Goal: Task Accomplishment & Management: Manage account settings

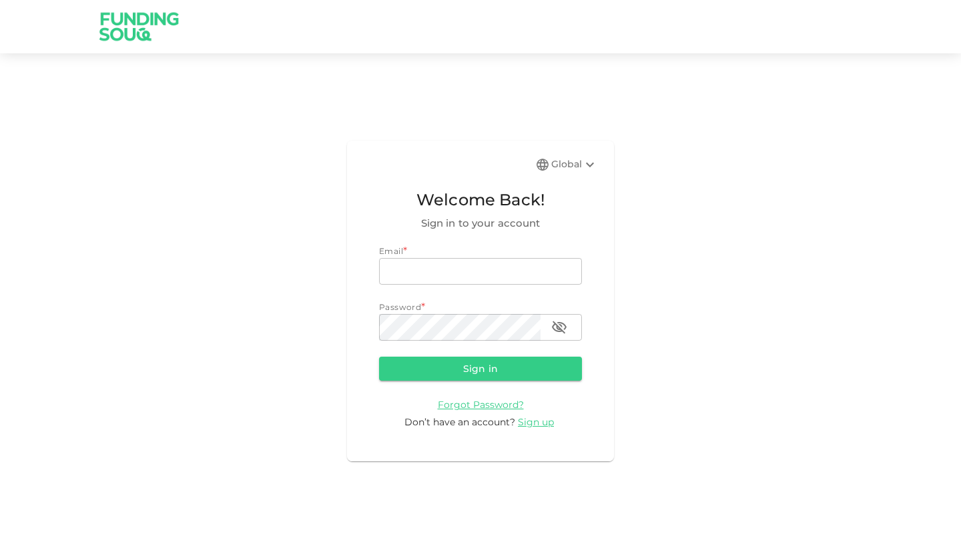
type input "[EMAIL_ADDRESS][DOMAIN_NAME]"
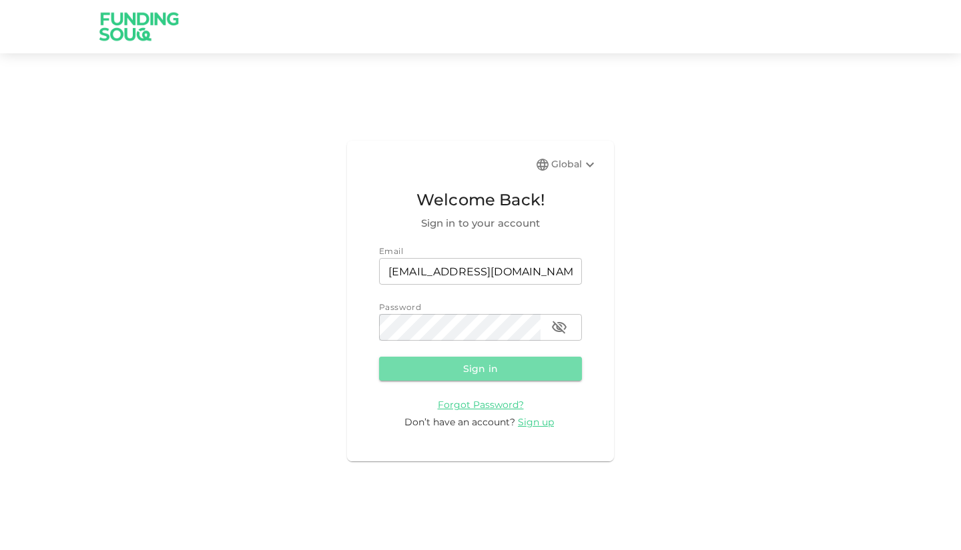
click at [458, 367] on button "Sign in" at bounding box center [480, 369] width 203 height 24
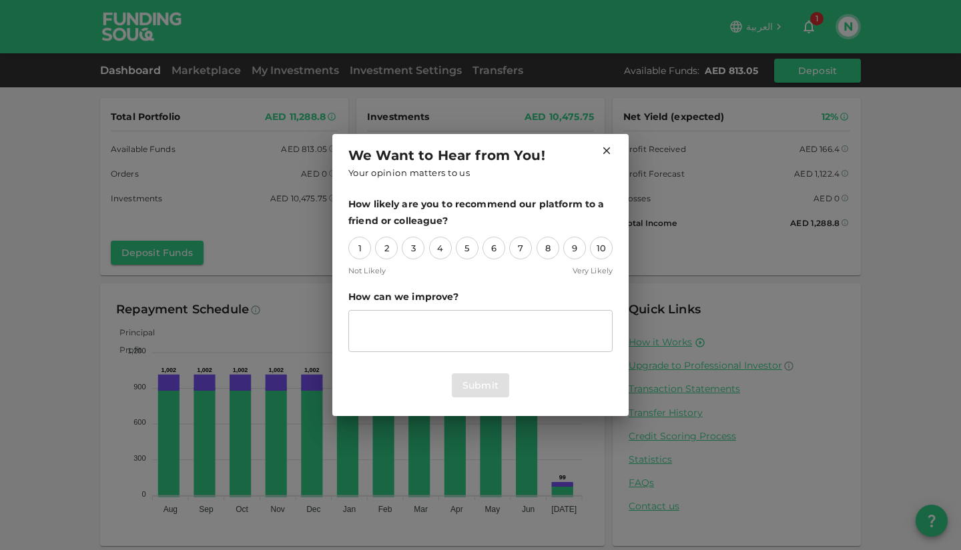
click at [607, 153] on icon at bounding box center [607, 151] width 12 height 12
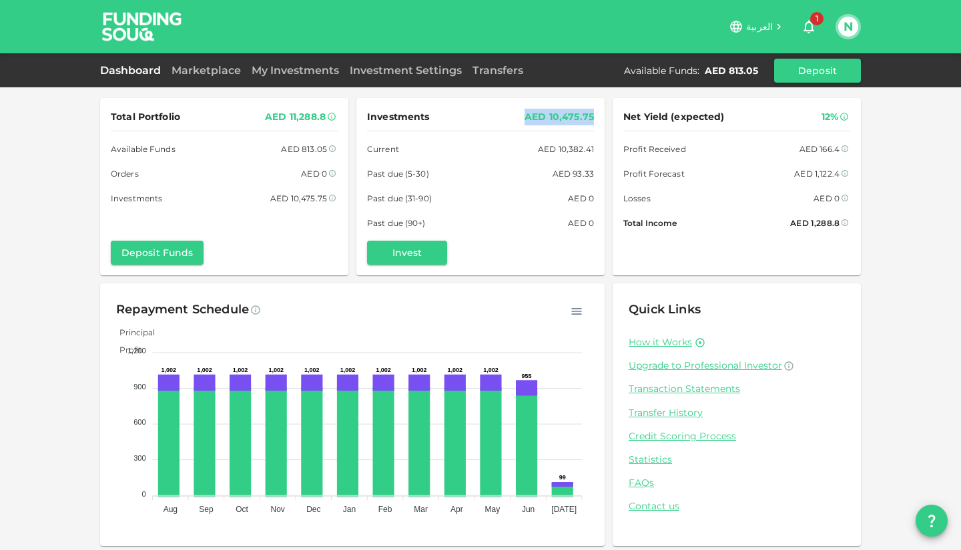
drag, startPoint x: 520, startPoint y: 113, endPoint x: 592, endPoint y: 115, distance: 72.1
click at [592, 115] on div "Investments AED 10,475.75 Current AED 10,382.41 Past due (5-30) AED 93.33 Past …" at bounding box center [480, 186] width 248 height 177
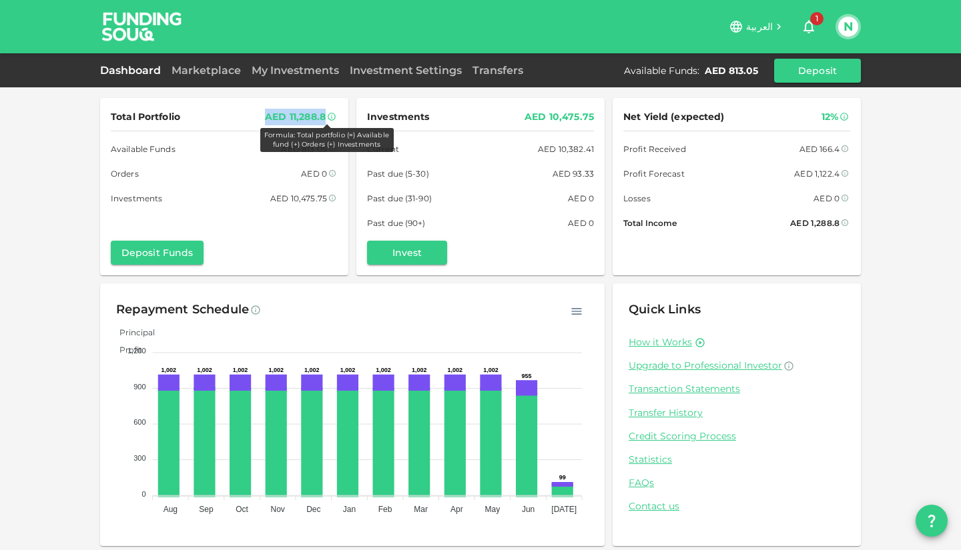
drag, startPoint x: 252, startPoint y: 117, endPoint x: 328, endPoint y: 114, distance: 76.1
click at [328, 114] on div "Total Portfolio AED 11,288.8 Formula: Total portfolio (=) Available fund (+) Or…" at bounding box center [224, 117] width 227 height 17
